Goal: Task Accomplishment & Management: Use online tool/utility

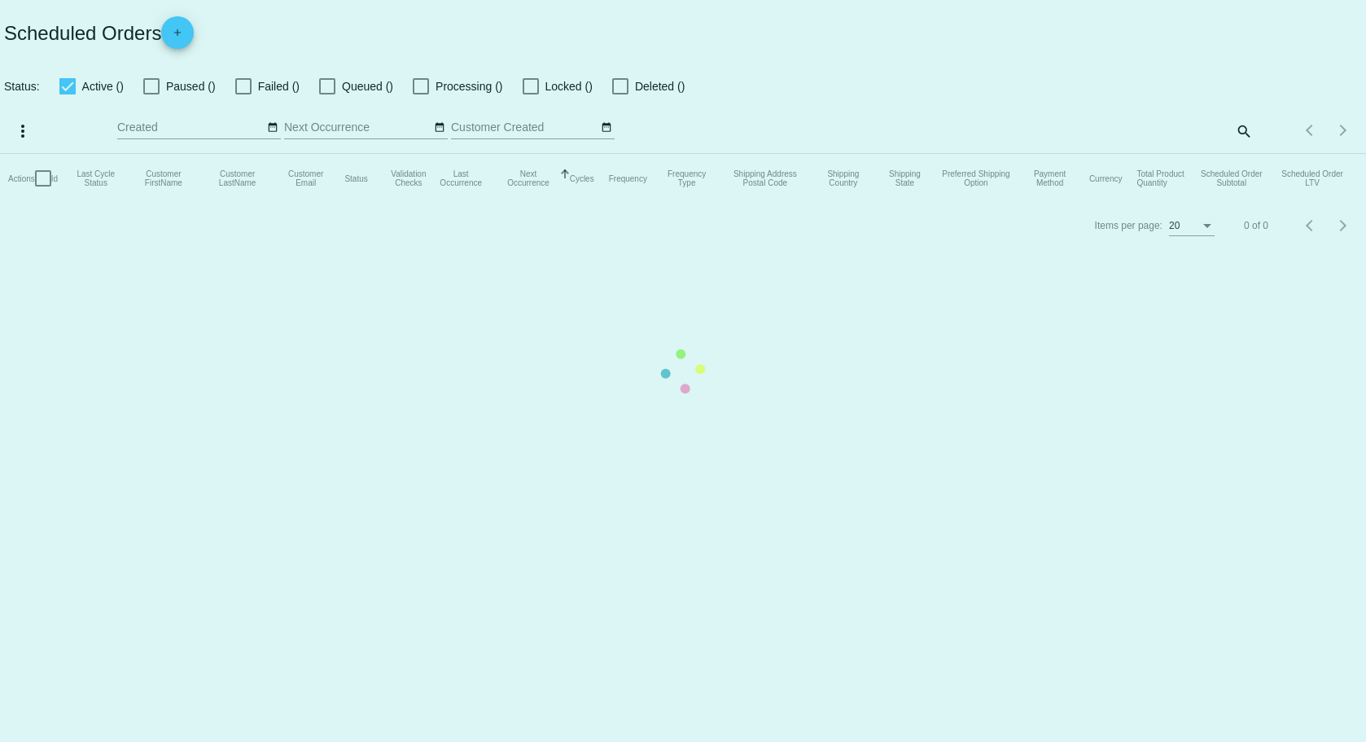
checkbox input "true"
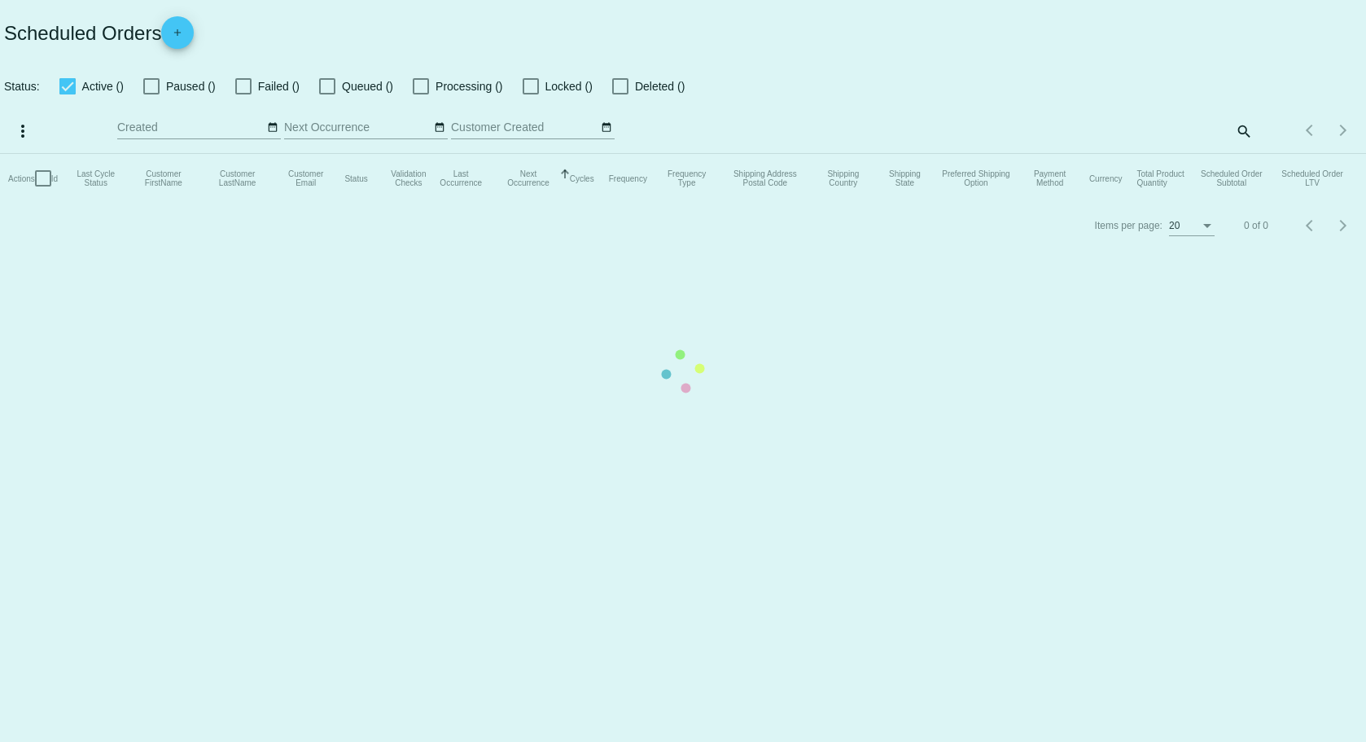
checkbox input "true"
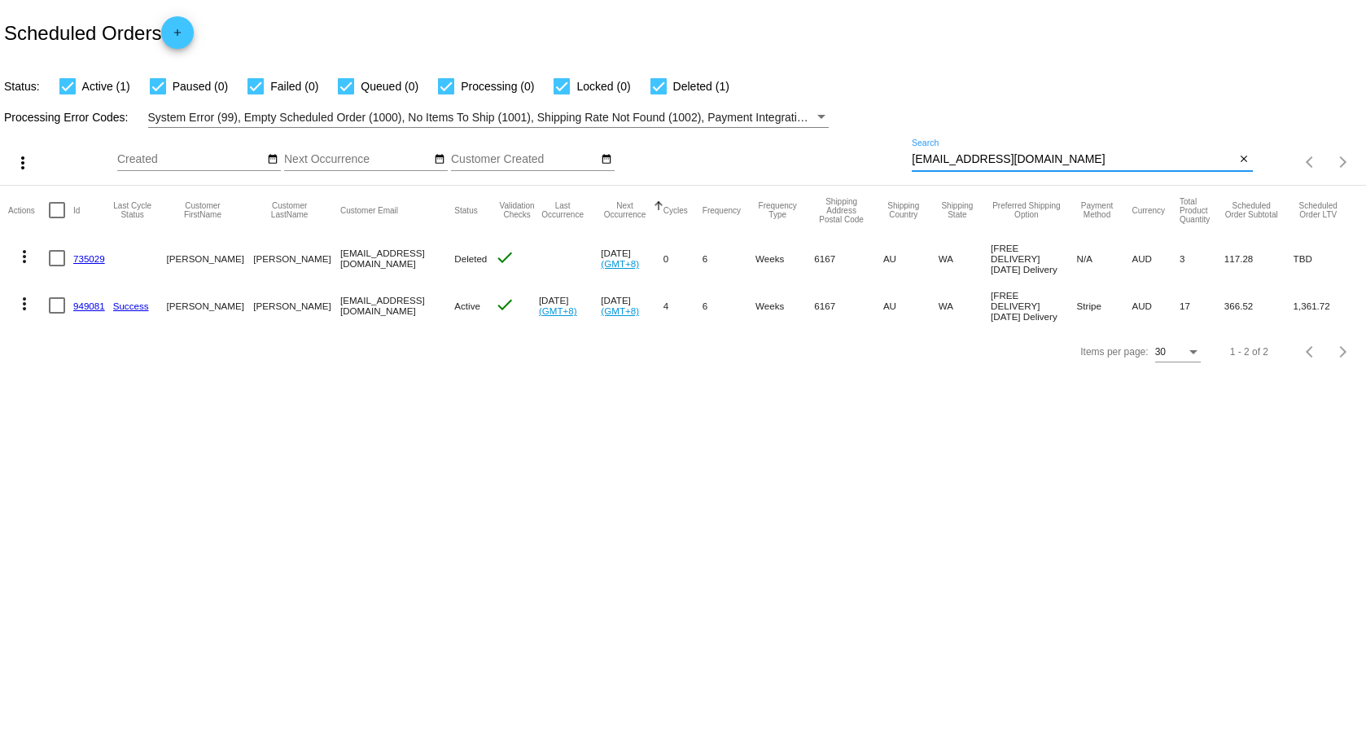
drag, startPoint x: 1114, startPoint y: 160, endPoint x: 904, endPoint y: 175, distance: 210.5
click at [904, 175] on div "more_vert Sep Jan Feb Mar [DATE]" at bounding box center [683, 157] width 1366 height 58
paste input "[PERSON_NAME].[PERSON_NAME]@live"
type input "[PERSON_NAME][EMAIL_ADDRESS][PERSON_NAME][DOMAIN_NAME]"
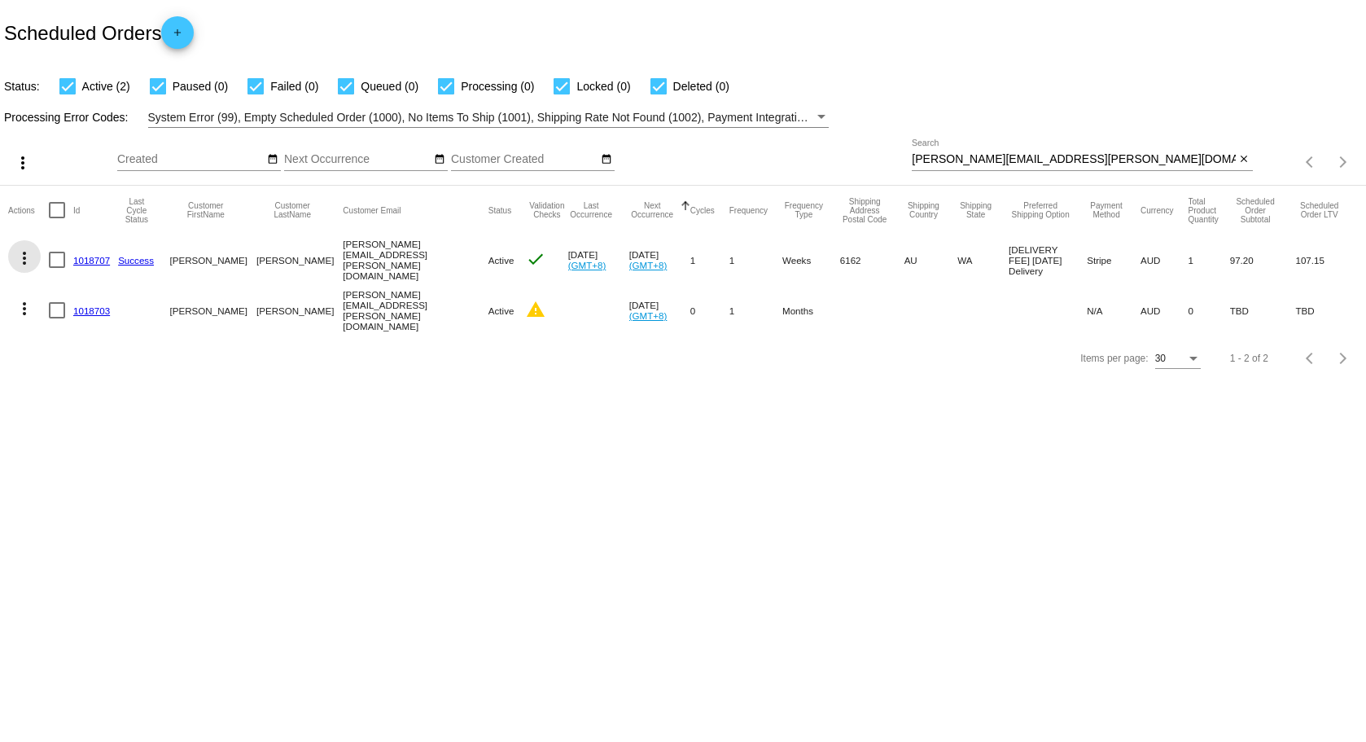
click at [20, 250] on mat-icon "more_vert" at bounding box center [25, 258] width 20 height 20
click at [103, 290] on span "View Event Logs" at bounding box center [99, 295] width 85 height 13
